Goal: Find specific page/section: Find specific page/section

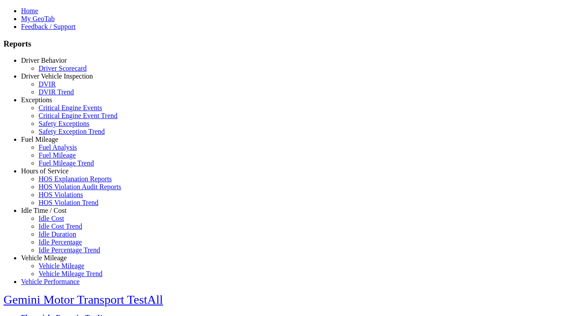
click at [50, 214] on link "Idle Time / Cost" at bounding box center [44, 210] width 46 height 7
click at [57, 222] on link "Idle Cost" at bounding box center [51, 217] width 25 height 7
select select
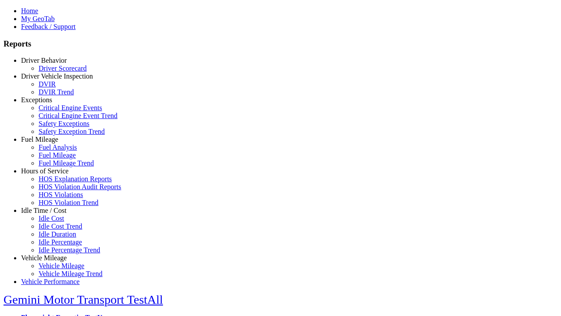
select select
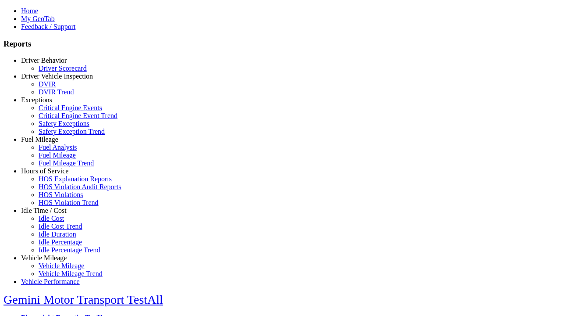
select select
